Goal: Check status: Check status

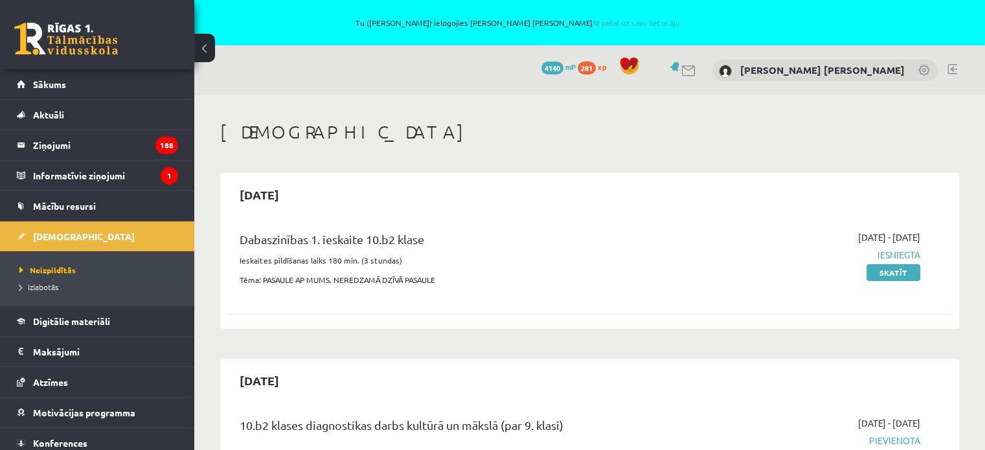
scroll to position [86, 0]
click at [886, 269] on link "Skatīt" at bounding box center [893, 272] width 54 height 17
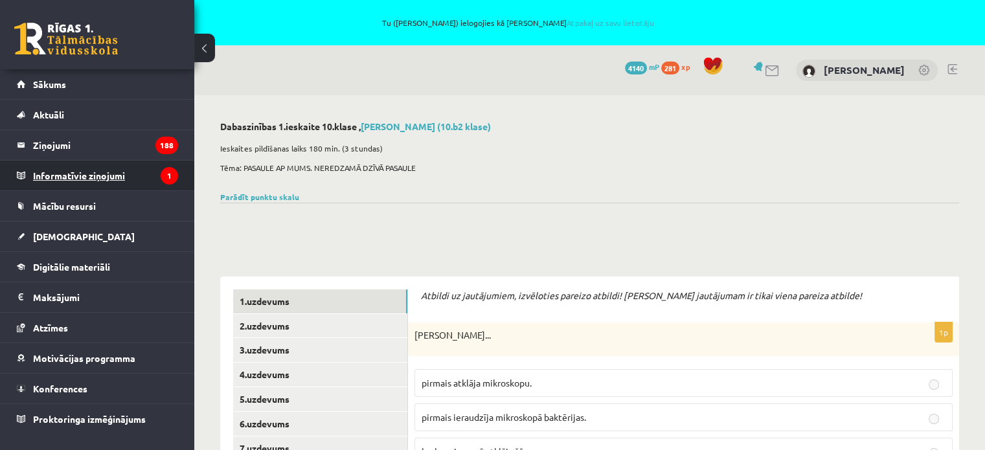
click at [71, 179] on legend "Informatīvie ziņojumi 1" at bounding box center [105, 176] width 145 height 30
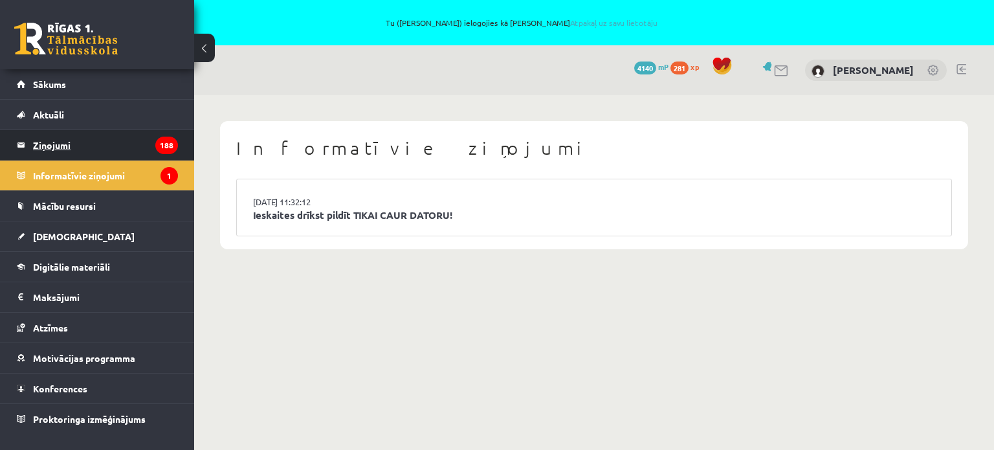
click at [51, 142] on legend "Ziņojumi 188" at bounding box center [105, 145] width 145 height 30
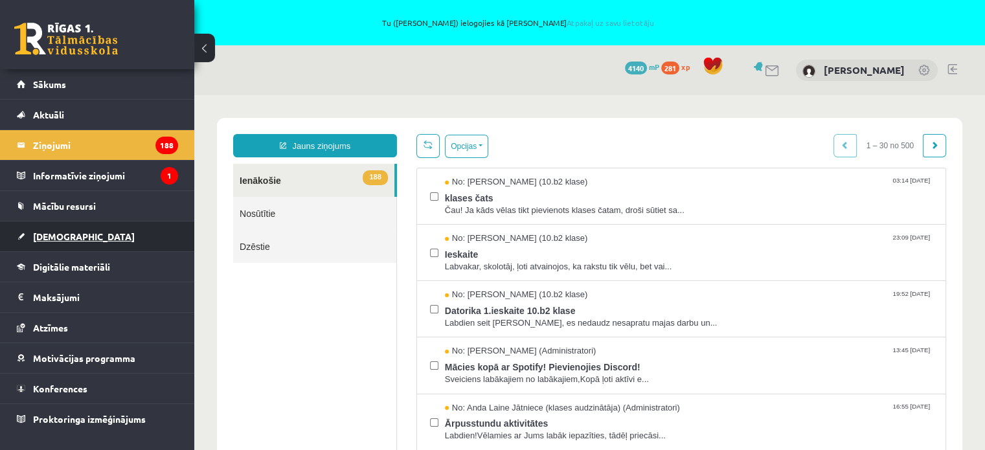
click at [69, 236] on span "[DEMOGRAPHIC_DATA]" at bounding box center [84, 236] width 102 height 12
